Goal: Task Accomplishment & Management: Manage account settings

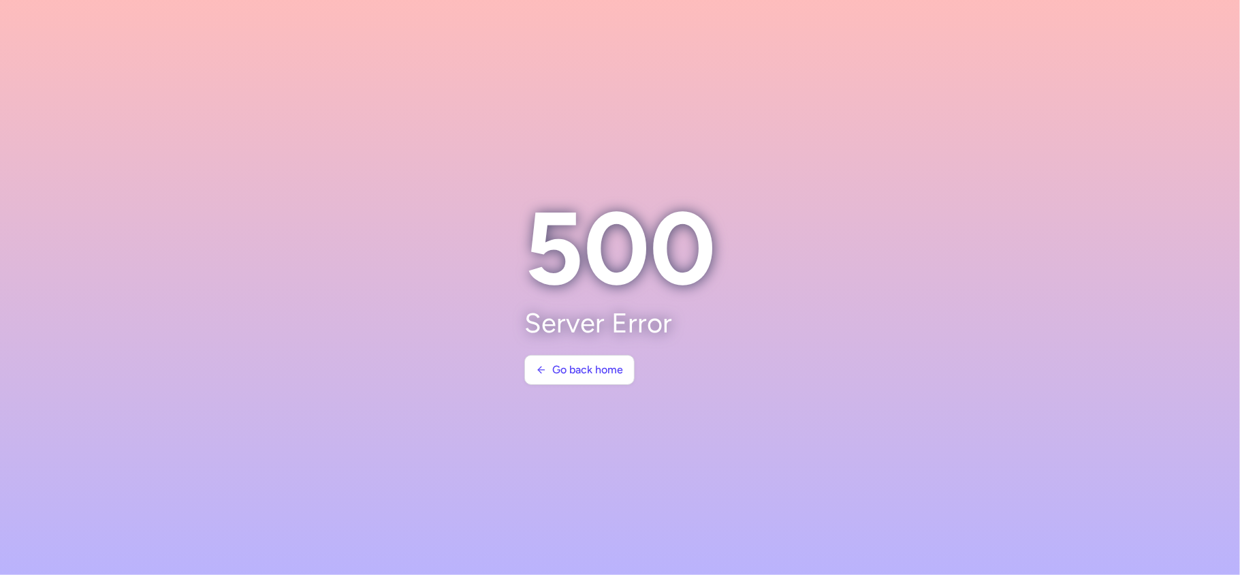
drag, startPoint x: 59, startPoint y: 212, endPoint x: 466, endPoint y: 338, distance: 426.1
click at [60, 212] on section at bounding box center [620, 287] width 1240 height 575
click at [541, 370] on icon "button" at bounding box center [541, 369] width 11 height 11
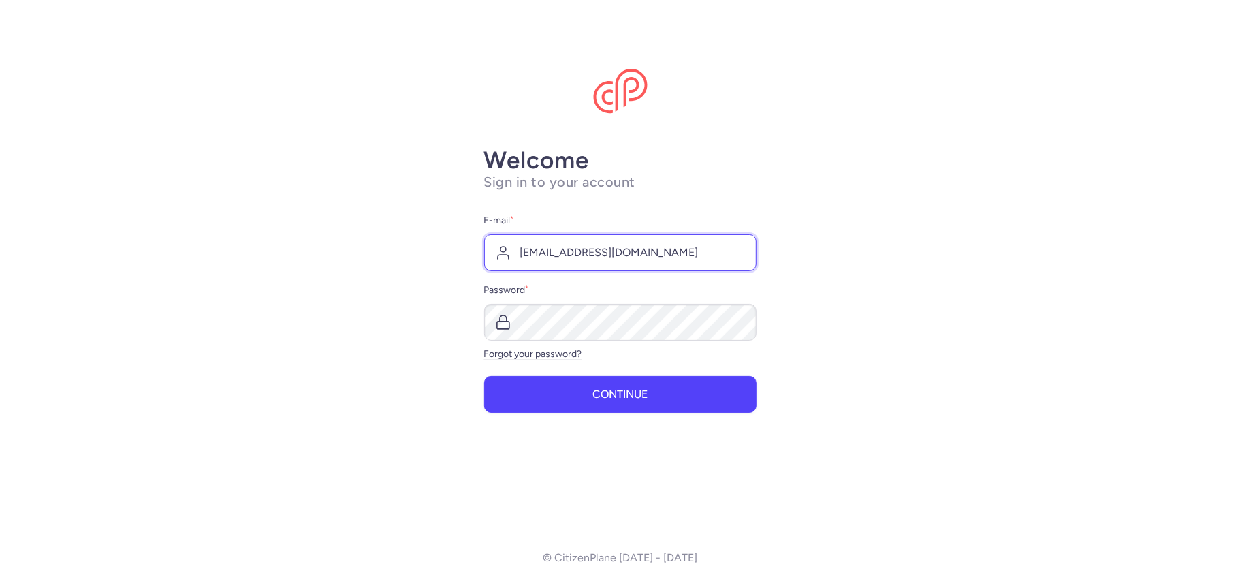
drag, startPoint x: 603, startPoint y: 246, endPoint x: 613, endPoint y: 262, distance: 19.3
click at [603, 246] on input "[EMAIL_ADDRESS][DOMAIN_NAME]" at bounding box center [620, 252] width 272 height 37
type input "[EMAIL_ADDRESS][DOMAIN_NAME]"
click at [610, 383] on button "Continue" at bounding box center [620, 393] width 272 height 37
